Goal: Information Seeking & Learning: Learn about a topic

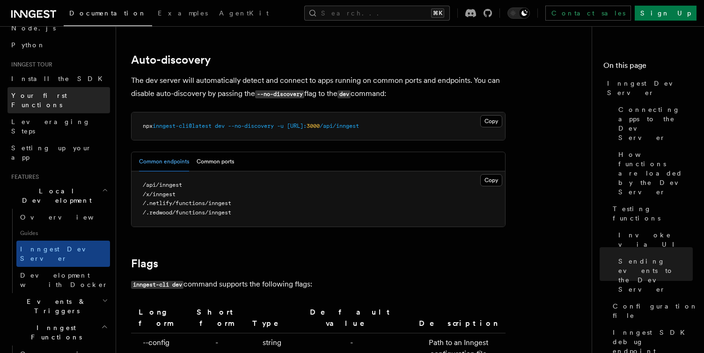
scroll to position [87, 0]
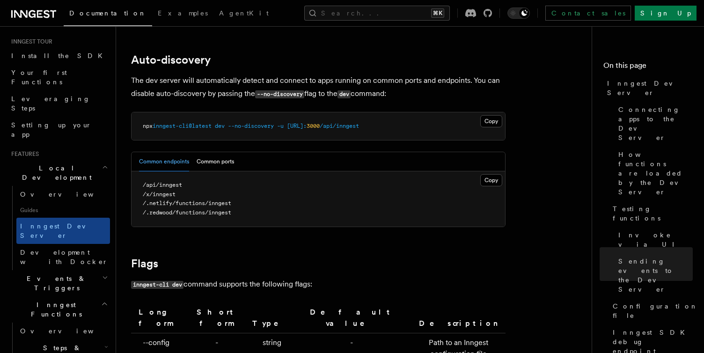
click at [63, 300] on span "Inngest Functions" at bounding box center [54, 309] width 94 height 19
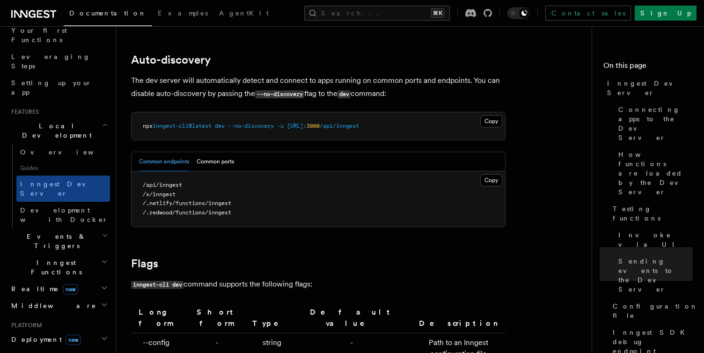
scroll to position [131, 0]
click at [45, 330] on h2 "Deployment new" at bounding box center [58, 338] width 102 height 17
click at [45, 351] on span "Overview" at bounding box center [68, 354] width 96 height 7
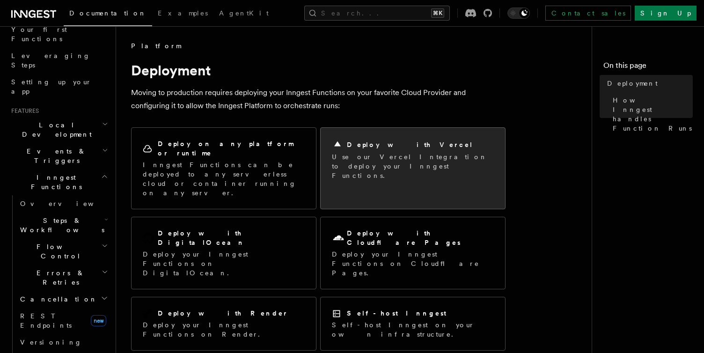
click at [386, 143] on h2 "Deploy with Vercel" at bounding box center [410, 144] width 126 height 9
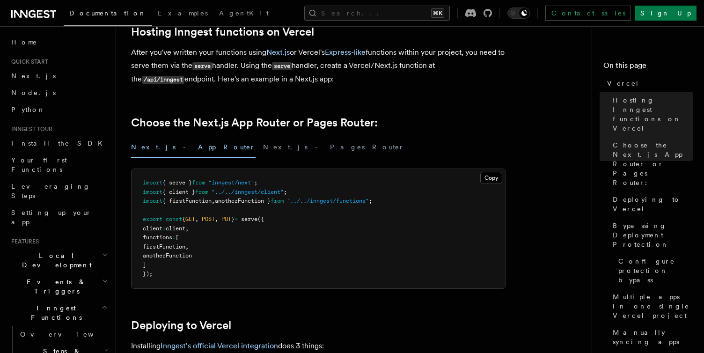
scroll to position [306, 0]
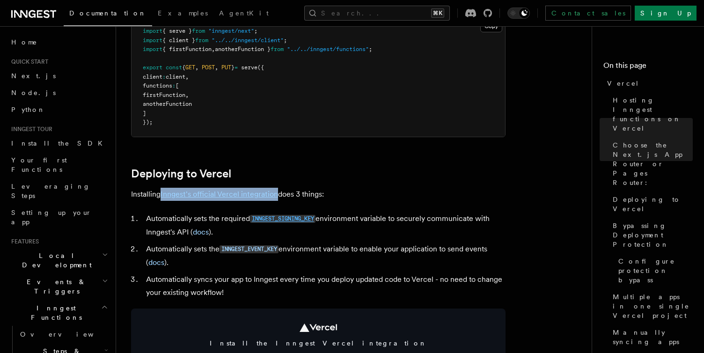
click at [278, 218] on code "INNGEST_SIGNING_KEY" at bounding box center [282, 219] width 65 height 8
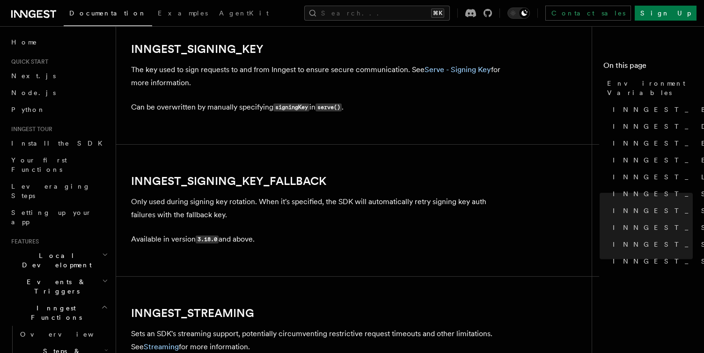
scroll to position [1647, 0]
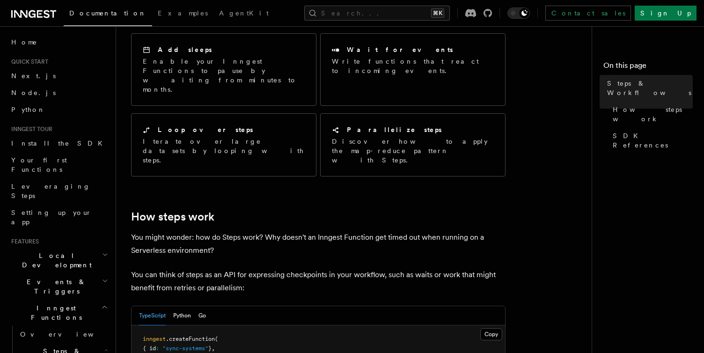
scroll to position [259, 0]
